Goal: Task Accomplishment & Management: Use online tool/utility

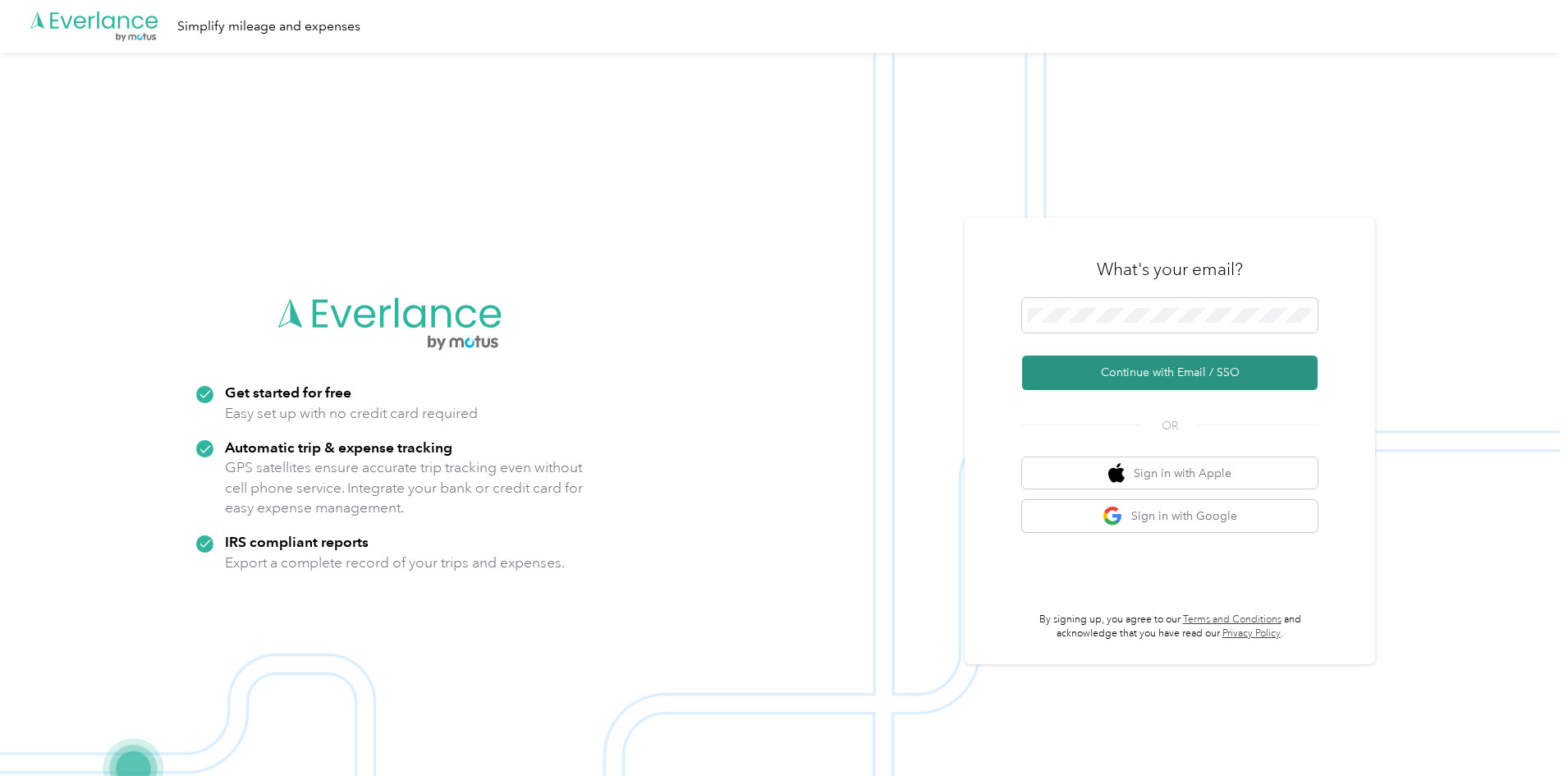
click at [1192, 370] on button "Continue with Email / SSO" at bounding box center [1170, 372] width 296 height 35
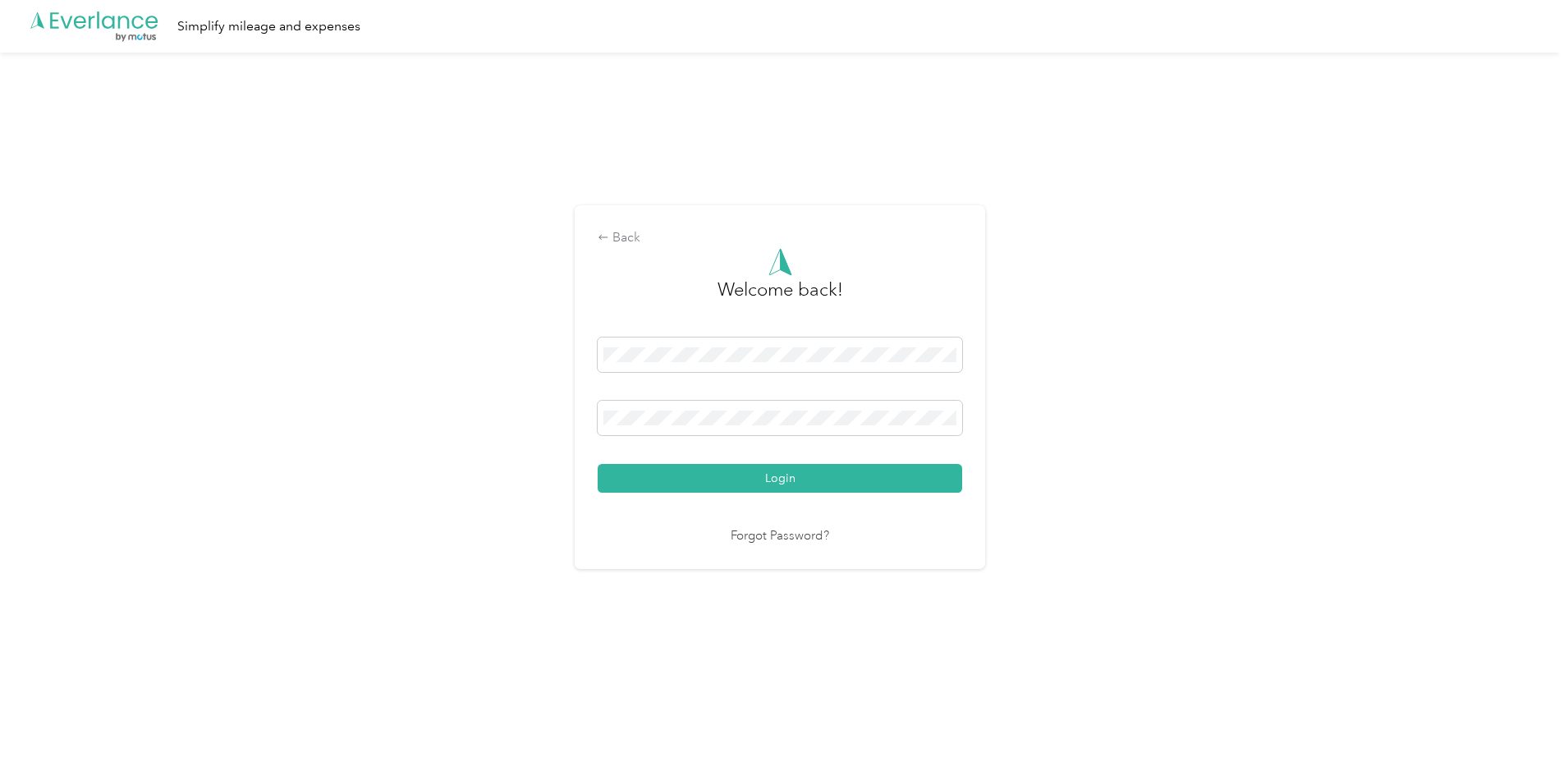
click at [0, 736] on nordpass-portal at bounding box center [0, 736] width 0 height 0
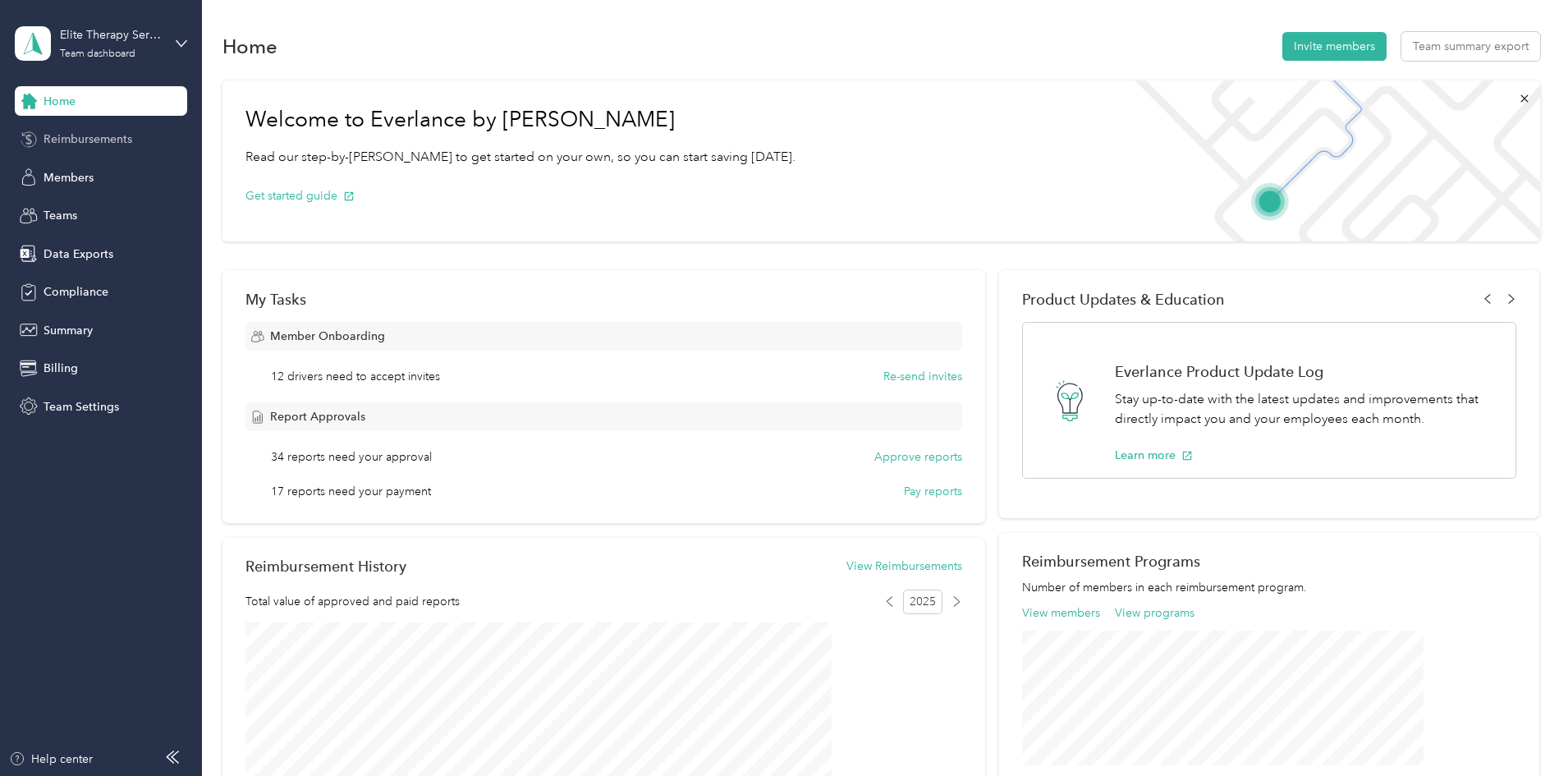
click at [88, 142] on span "Reimbursements" at bounding box center [87, 139] width 89 height 17
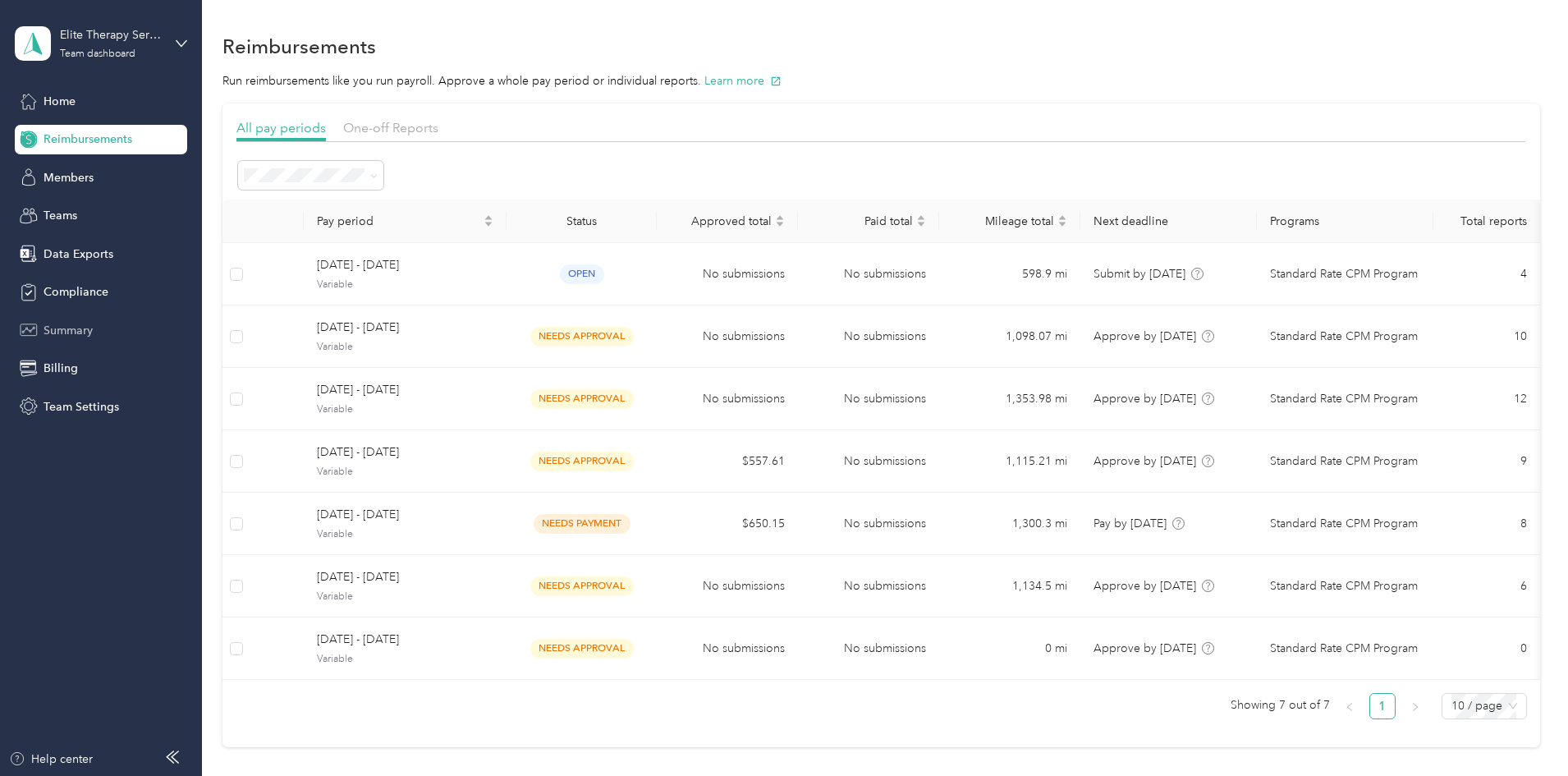
click at [63, 327] on span "Summary" at bounding box center [68, 331] width 49 height 17
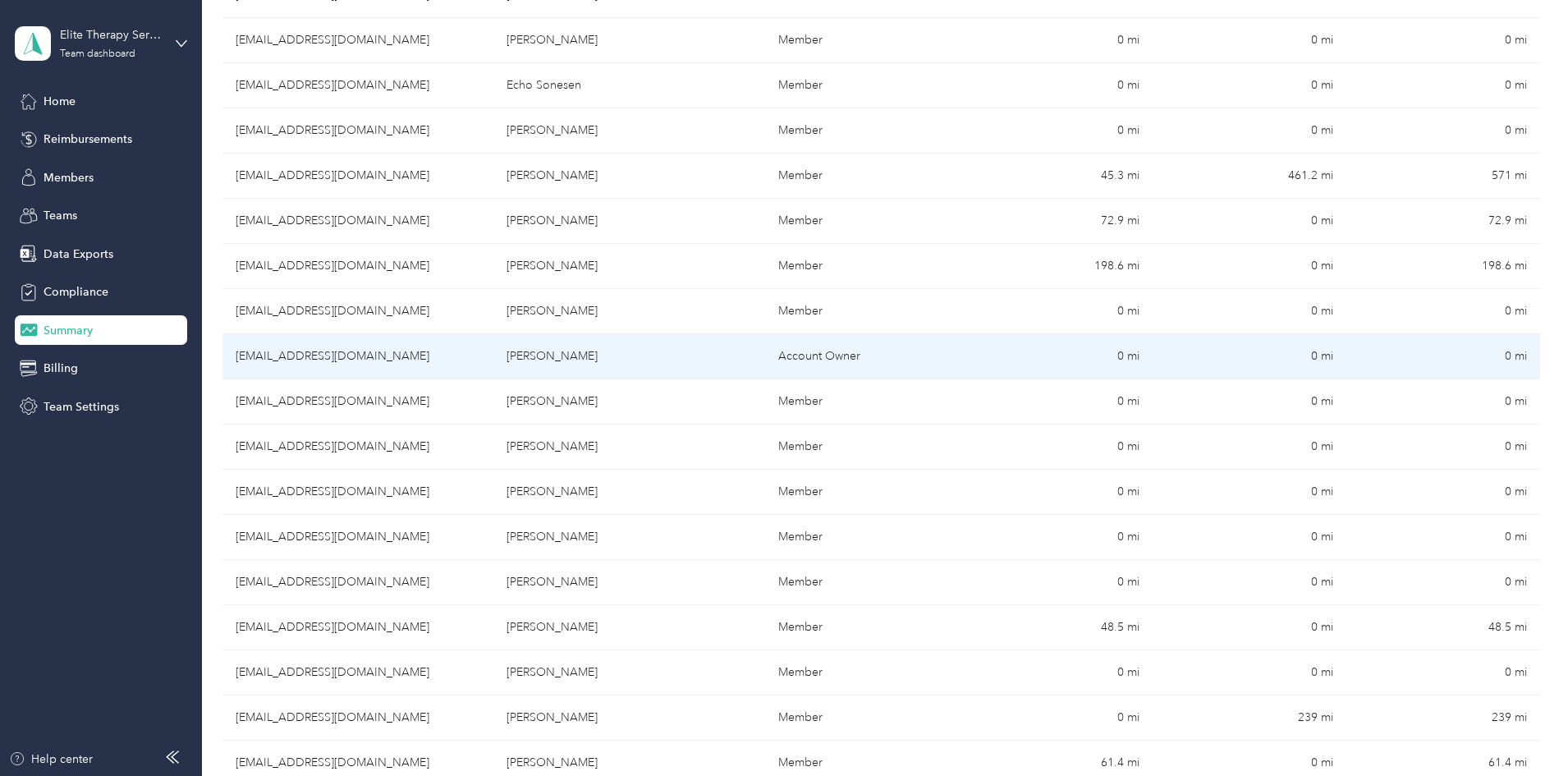
scroll to position [903, 0]
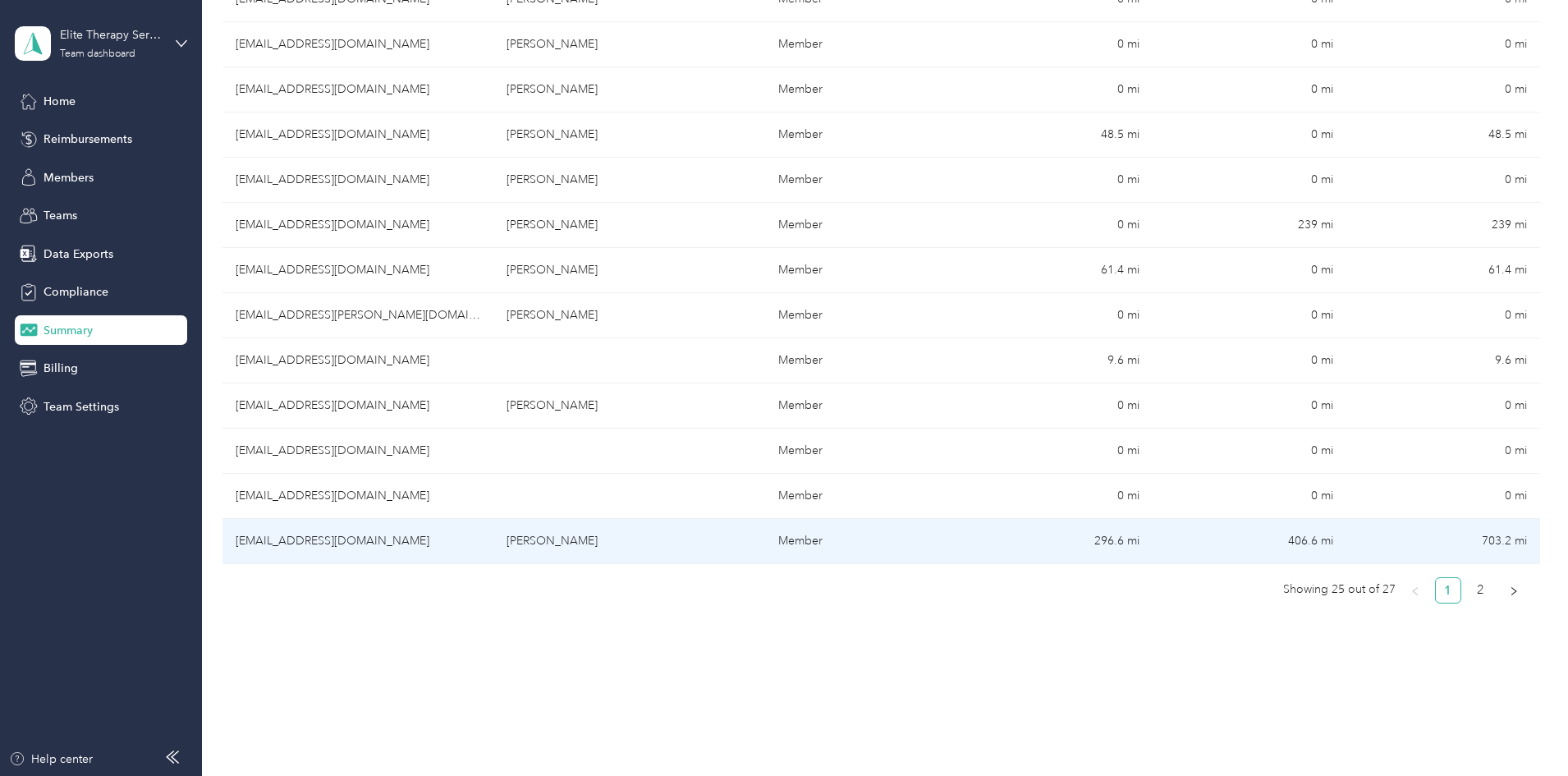
click at [479, 539] on td "[EMAIL_ADDRESS][DOMAIN_NAME]" at bounding box center [358, 541] width 271 height 45
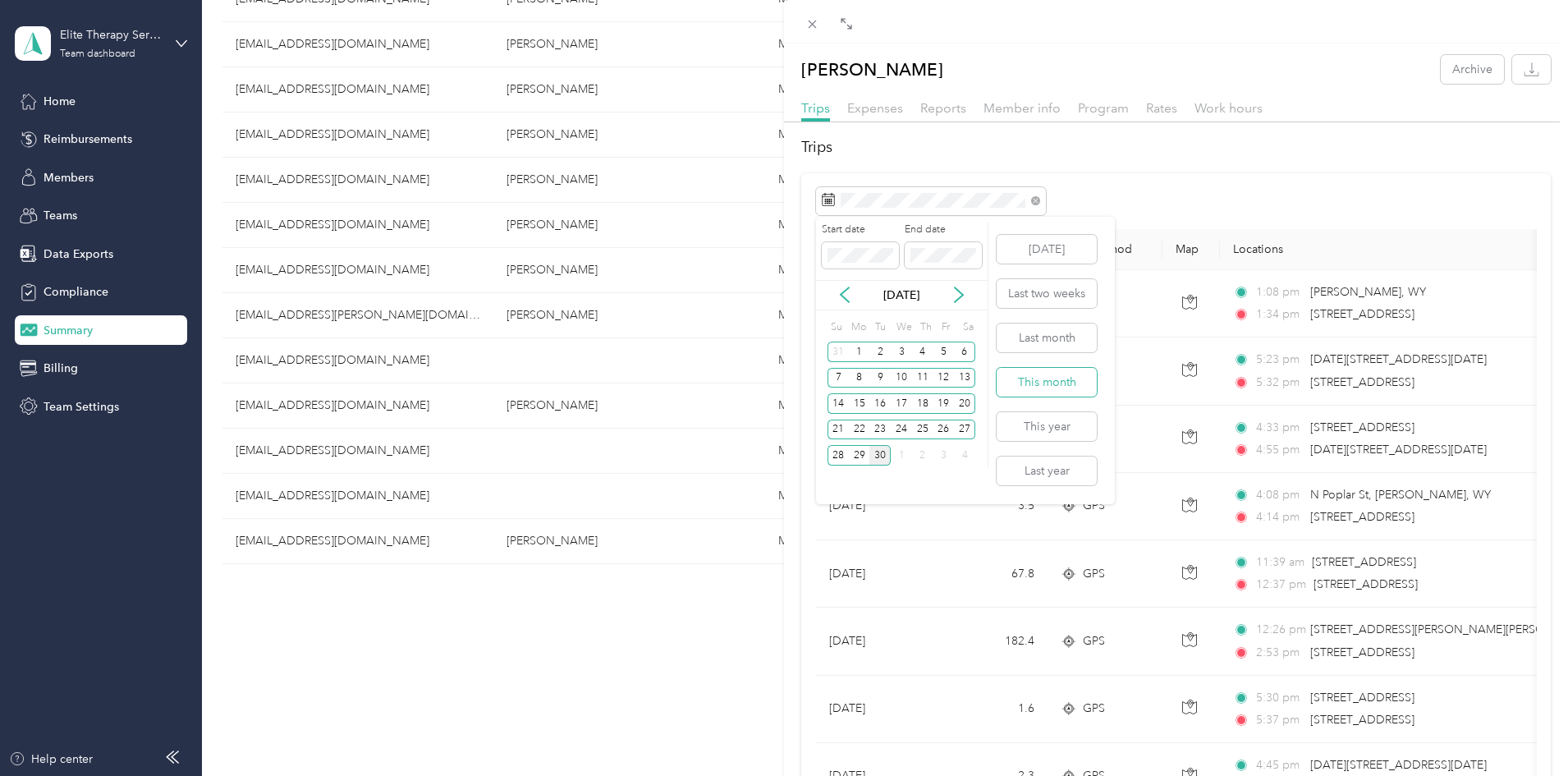
click at [1028, 377] on button "This month" at bounding box center [1047, 382] width 100 height 29
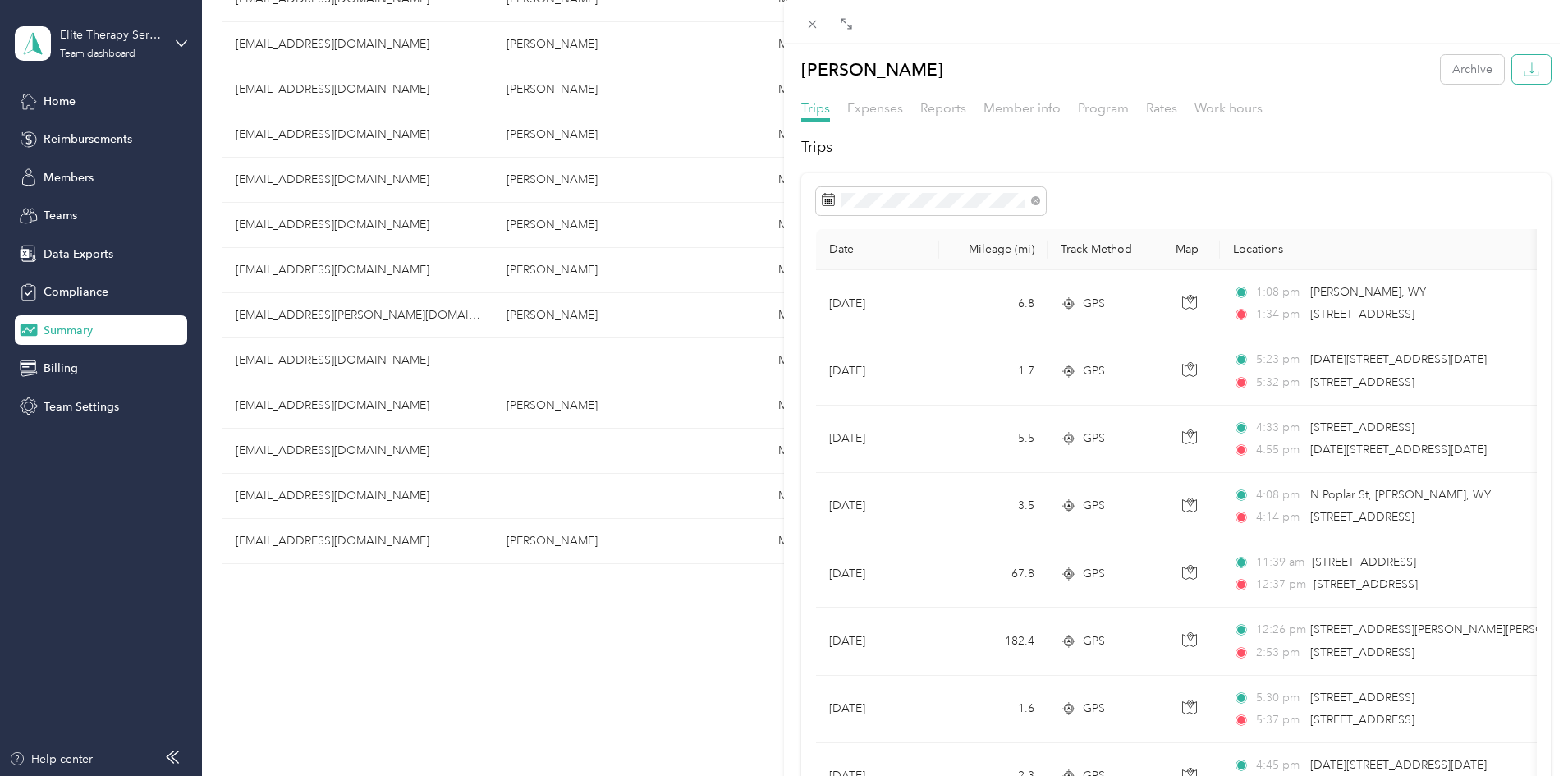
click at [1523, 66] on icon "button" at bounding box center [1531, 70] width 15 height 15
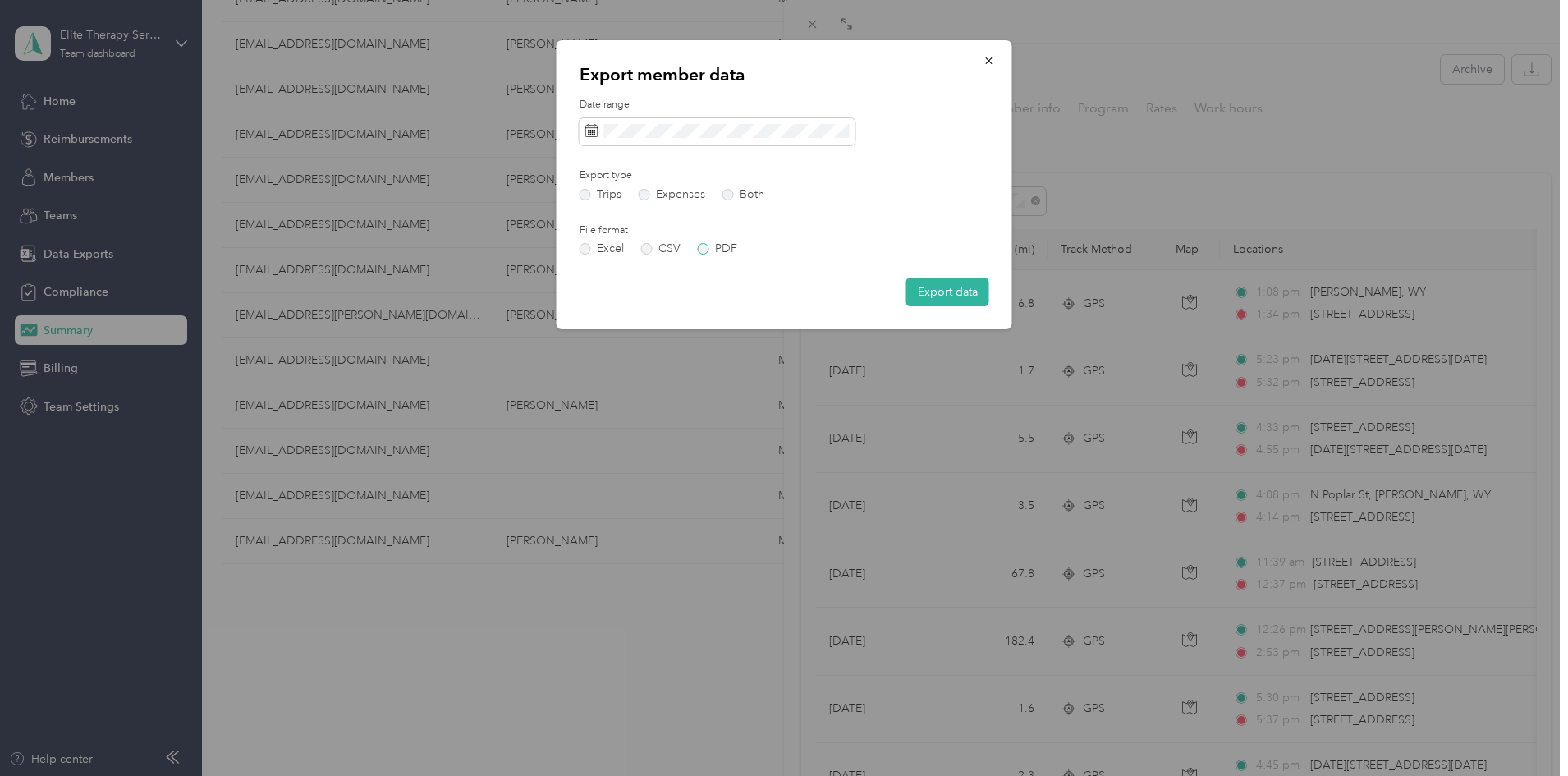
click at [700, 248] on label "PDF" at bounding box center [717, 249] width 39 height 12
click at [930, 290] on button "Export data" at bounding box center [948, 292] width 83 height 29
